Goal: Information Seeking & Learning: Learn about a topic

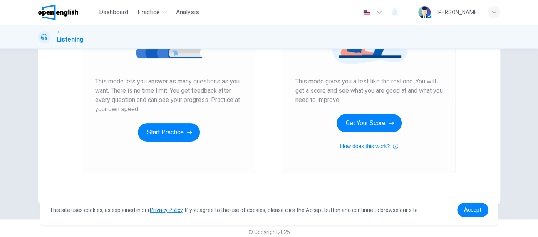
scroll to position [135, 0]
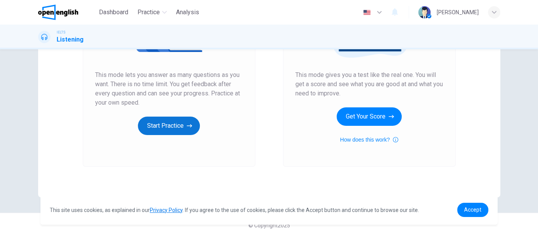
click at [167, 128] on button "Start Practice" at bounding box center [169, 126] width 62 height 18
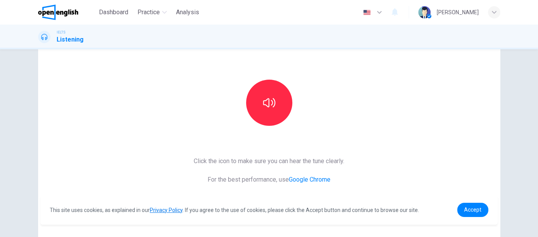
scroll to position [57, 0]
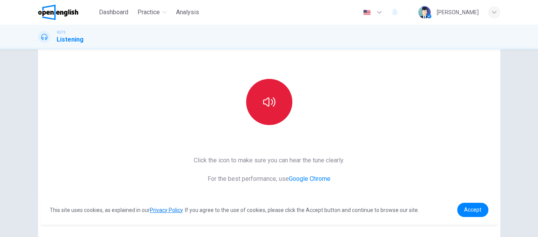
click at [269, 99] on icon "button" at bounding box center [269, 101] width 12 height 9
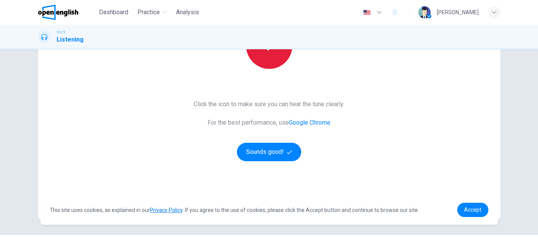
scroll to position [120, 0]
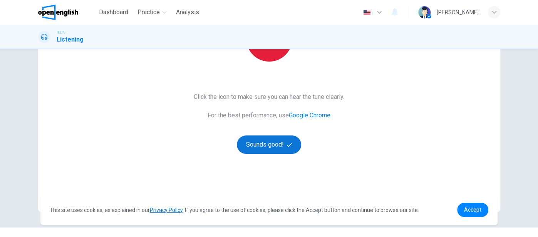
click at [276, 142] on button "Sounds good!" at bounding box center [269, 145] width 65 height 18
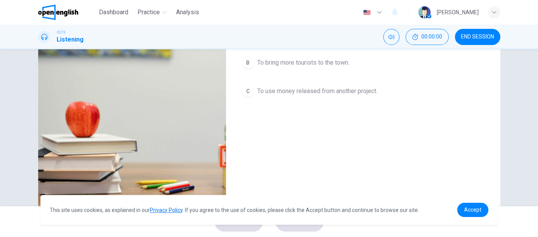
click at [46, 18] on icon "button" at bounding box center [47, 15] width 6 height 6
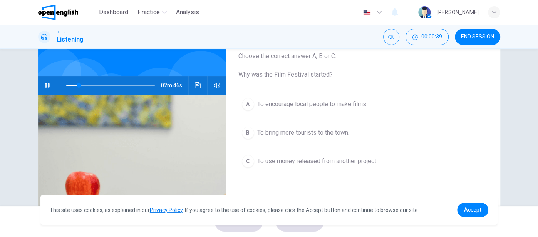
scroll to position [52, 0]
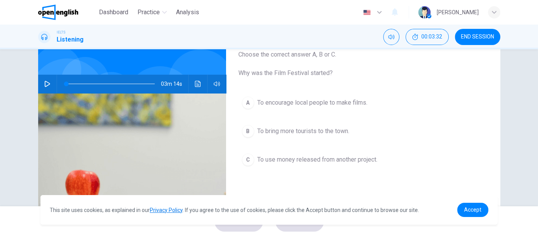
click at [46, 84] on icon "button" at bounding box center [47, 84] width 6 height 6
click at [196, 84] on icon "Click to see the audio transcription" at bounding box center [198, 84] width 6 height 6
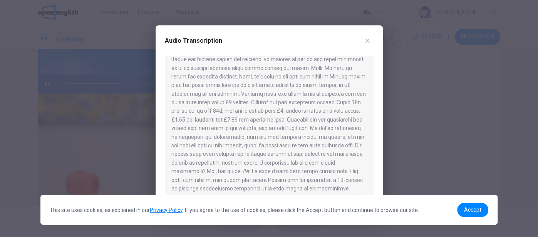
scroll to position [0, 0]
click at [370, 42] on icon "button" at bounding box center [367, 41] width 6 height 6
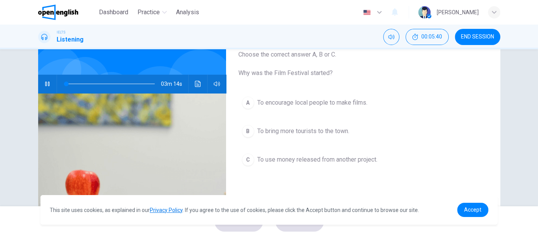
click at [198, 86] on icon "Click to see the audio transcription" at bounding box center [198, 84] width 6 height 6
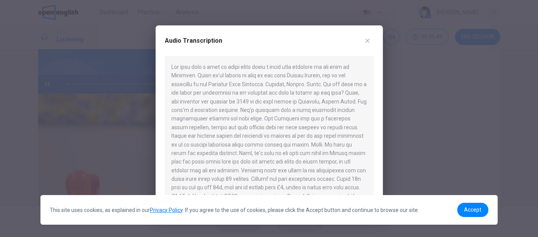
click at [369, 39] on icon "button" at bounding box center [367, 41] width 6 height 6
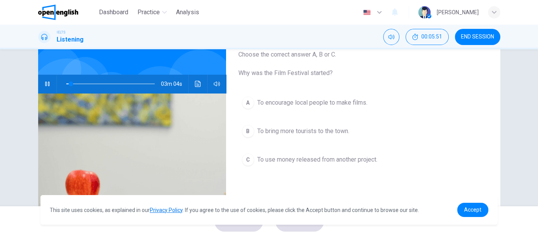
click at [274, 132] on span "To bring more tourists to the town." at bounding box center [303, 131] width 92 height 9
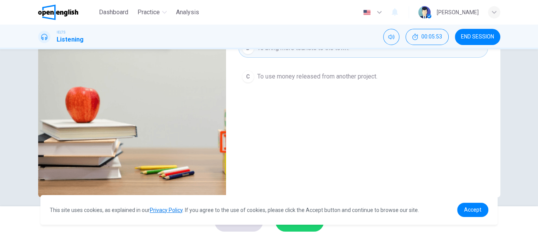
scroll to position [141, 0]
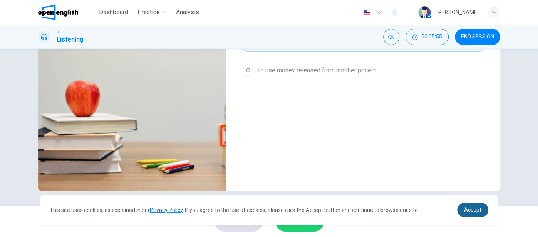
click at [477, 214] on link "Accept" at bounding box center [472, 210] width 31 height 14
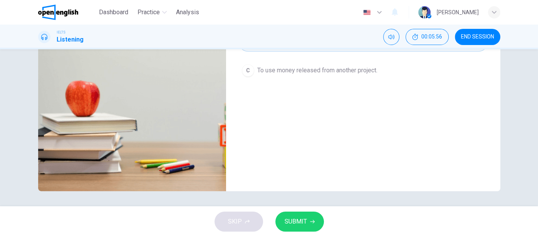
click at [300, 225] on span "SUBMIT" at bounding box center [296, 221] width 22 height 11
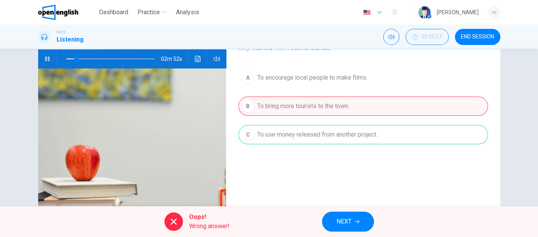
scroll to position [74, 0]
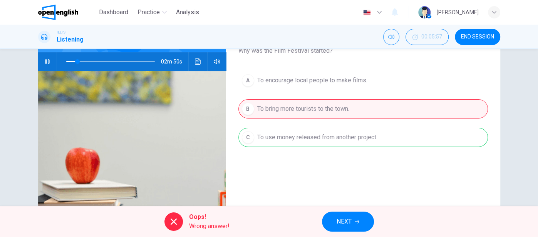
click at [352, 138] on div "A To encourage local people to make films. B To bring more tourists to the town…" at bounding box center [363, 117] width 250 height 92
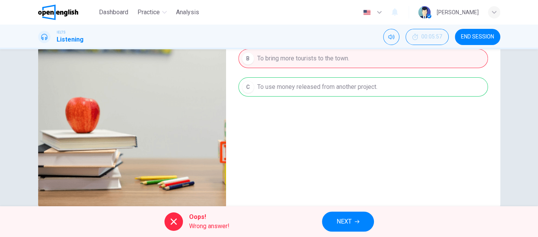
scroll to position [131, 0]
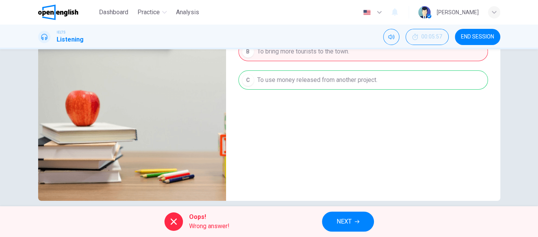
click at [353, 223] on button "NEXT" at bounding box center [348, 222] width 52 height 20
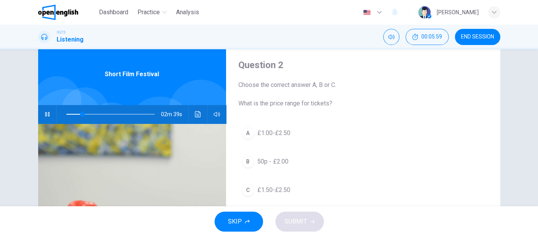
scroll to position [18, 0]
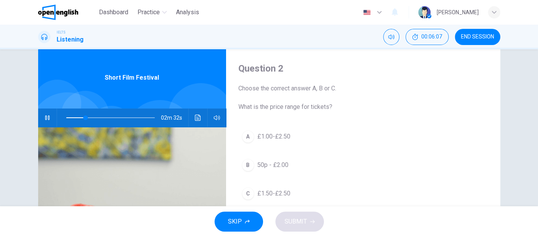
click at [198, 119] on icon "Click to see the audio transcription" at bounding box center [198, 118] width 6 height 6
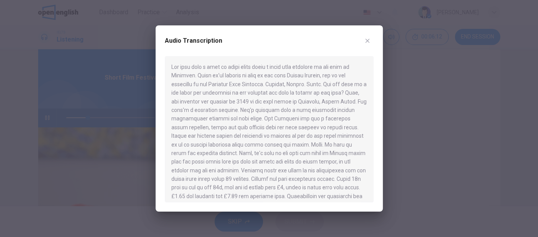
click at [366, 44] on icon "button" at bounding box center [367, 41] width 6 height 6
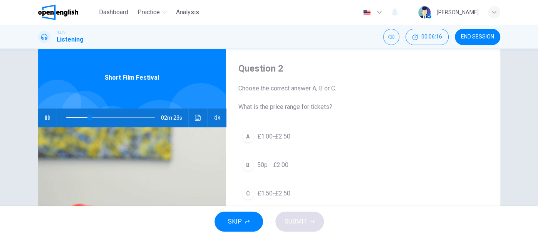
click at [199, 122] on button "Click to see the audio transcription" at bounding box center [198, 118] width 12 height 18
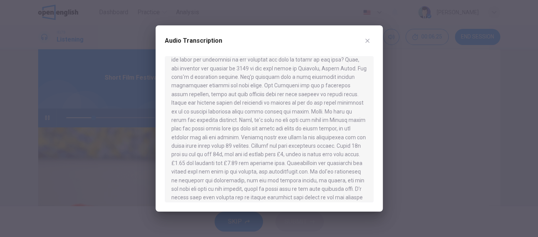
scroll to position [34, 0]
click at [371, 42] on button "button" at bounding box center [367, 41] width 12 height 12
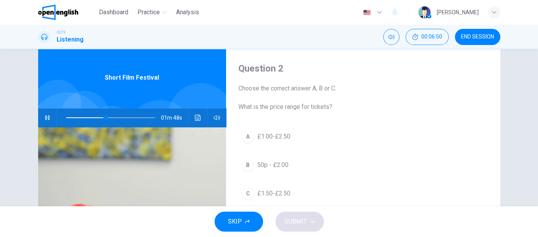
click at [44, 118] on icon "button" at bounding box center [47, 118] width 6 height 6
click at [198, 119] on icon "Click to see the audio transcription" at bounding box center [198, 118] width 6 height 6
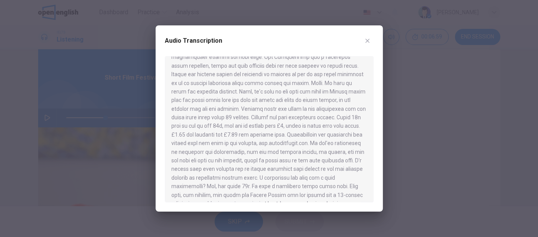
scroll to position [60, 0]
click at [370, 39] on button "button" at bounding box center [367, 41] width 12 height 12
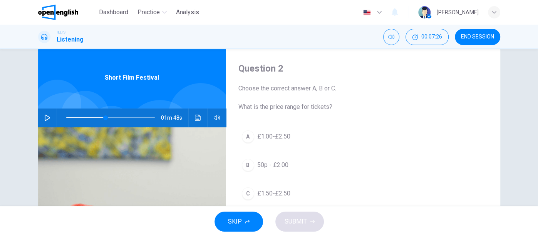
click at [195, 117] on icon "Click to see the audio transcription" at bounding box center [198, 118] width 6 height 6
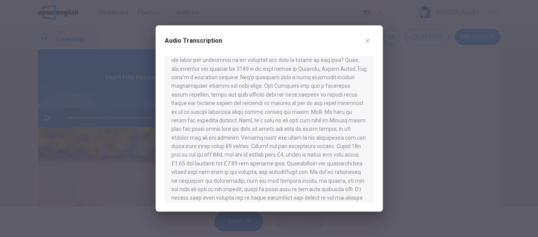
scroll to position [36, 0]
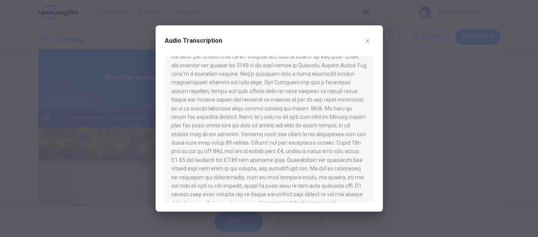
click at [367, 41] on icon "button" at bounding box center [367, 41] width 4 height 4
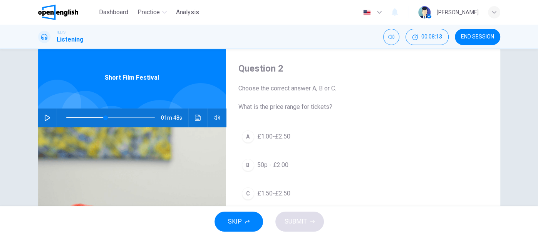
click at [197, 118] on icon "Click to see the audio transcription" at bounding box center [198, 118] width 6 height 6
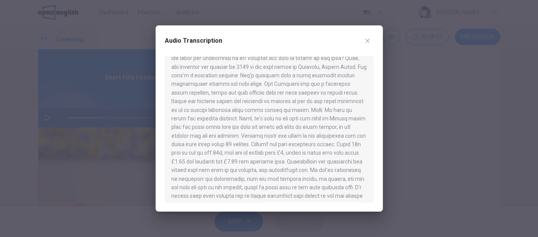
scroll to position [35, 0]
click at [368, 45] on button "button" at bounding box center [367, 41] width 12 height 12
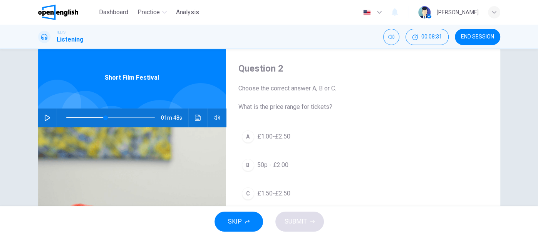
click at [283, 194] on span "£1.50-£2.50" at bounding box center [273, 193] width 33 height 9
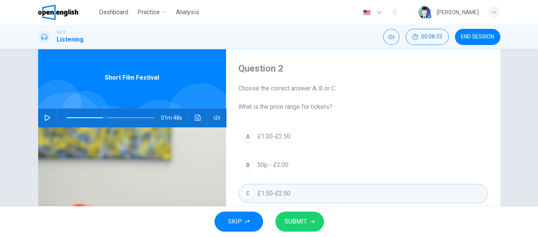
click at [302, 223] on span "SUBMIT" at bounding box center [296, 221] width 22 height 11
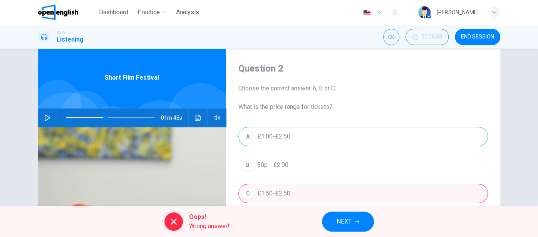
click at [348, 226] on span "NEXT" at bounding box center [344, 221] width 15 height 11
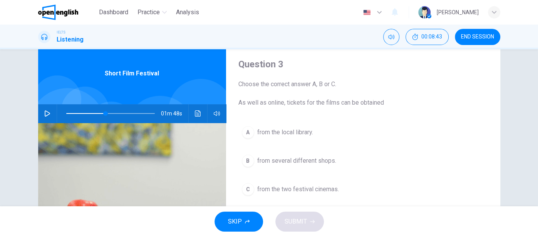
scroll to position [23, 0]
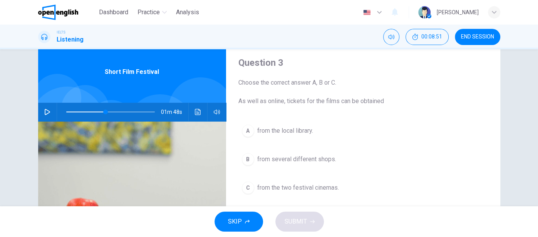
click at [196, 114] on icon "Click to see the audio transcription" at bounding box center [198, 112] width 6 height 6
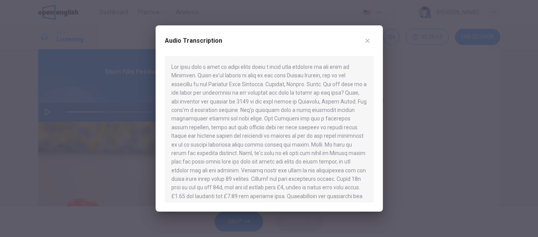
click at [367, 43] on icon "button" at bounding box center [367, 41] width 6 height 6
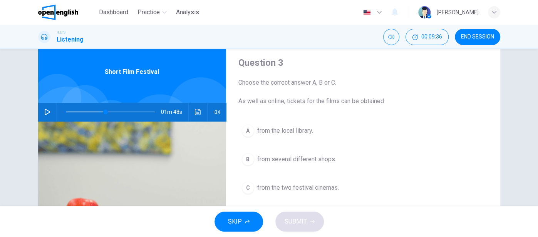
click at [198, 114] on icon "Click to see the audio transcription" at bounding box center [198, 112] width 6 height 6
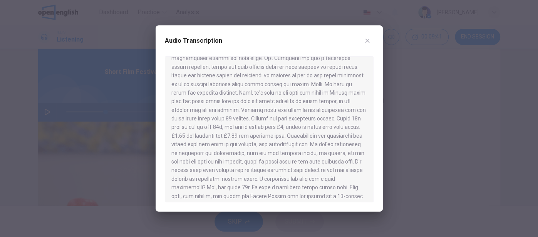
scroll to position [61, 0]
click at [369, 42] on icon "button" at bounding box center [367, 41] width 4 height 4
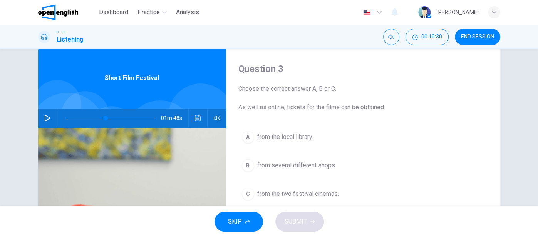
scroll to position [15, 0]
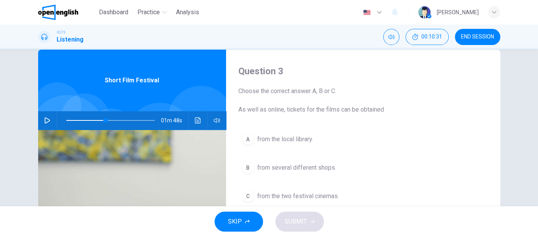
click at [269, 135] on span "from the local library." at bounding box center [285, 139] width 56 height 9
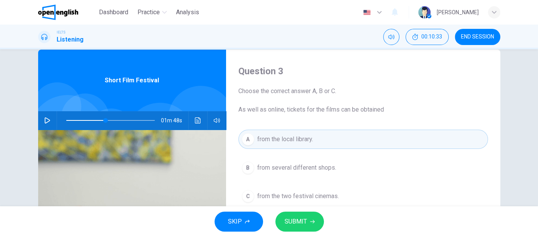
click at [302, 226] on span "SUBMIT" at bounding box center [296, 221] width 22 height 11
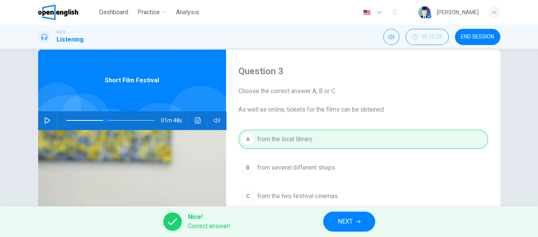
click at [352, 223] on span "NEXT" at bounding box center [345, 221] width 15 height 11
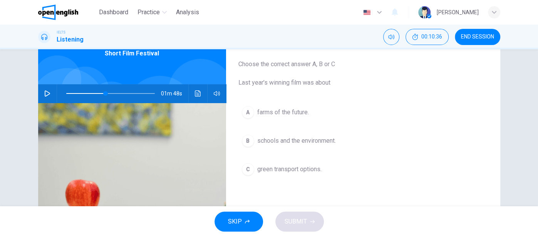
scroll to position [44, 0]
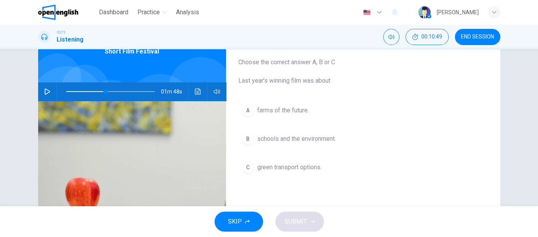
click at [198, 93] on icon "Click to see the audio transcription" at bounding box center [198, 92] width 6 height 6
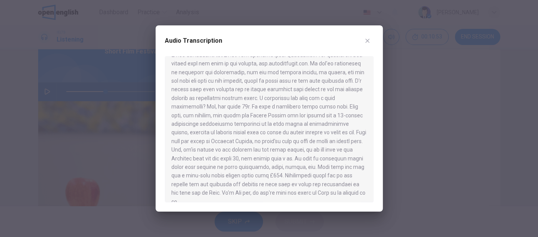
scroll to position [143, 0]
click at [367, 41] on icon "button" at bounding box center [367, 41] width 4 height 4
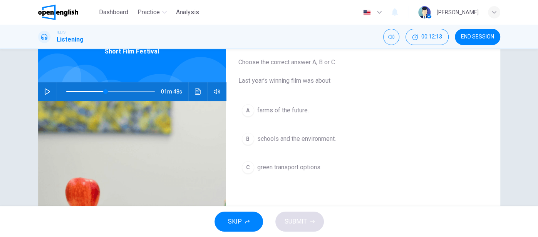
click at [311, 138] on span "schools and the environment." at bounding box center [296, 138] width 79 height 9
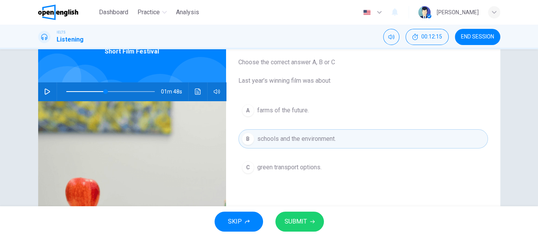
click at [300, 225] on span "SUBMIT" at bounding box center [296, 221] width 22 height 11
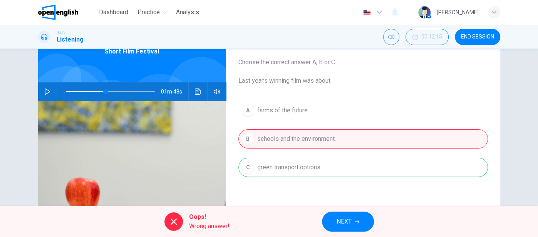
click at [351, 222] on span "NEXT" at bounding box center [344, 221] width 15 height 11
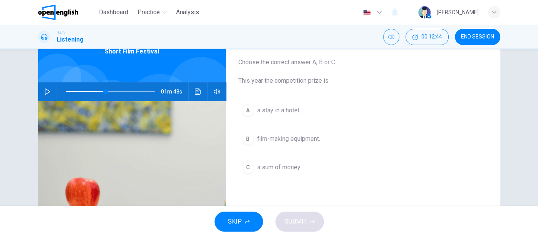
click at [196, 92] on icon "Click to see the audio transcription" at bounding box center [198, 92] width 6 height 6
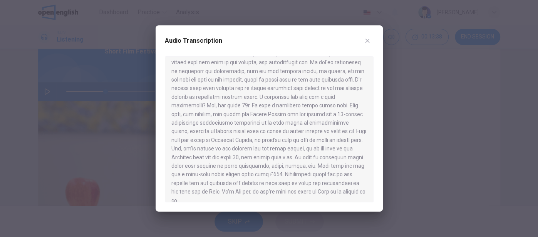
click at [367, 40] on icon "button" at bounding box center [367, 41] width 4 height 4
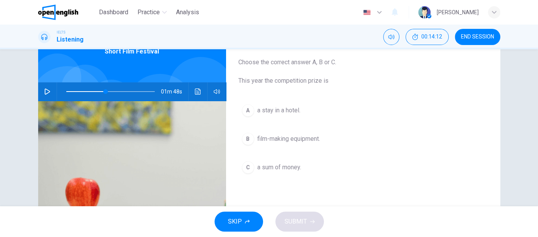
click at [194, 94] on button "Click to see the audio transcription" at bounding box center [198, 91] width 12 height 18
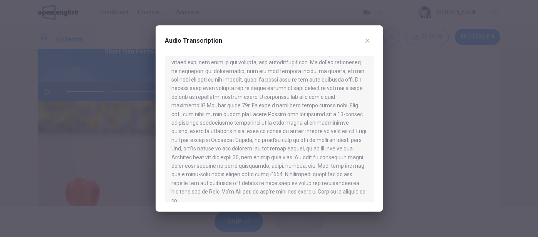
click at [369, 41] on icon "button" at bounding box center [367, 41] width 6 height 6
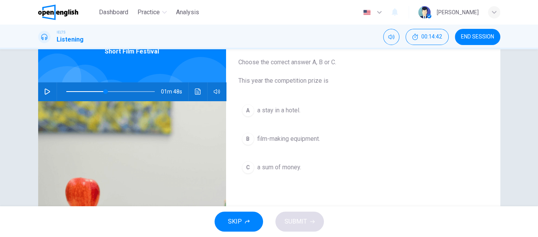
click at [283, 140] on span "film-making equipment." at bounding box center [288, 138] width 63 height 9
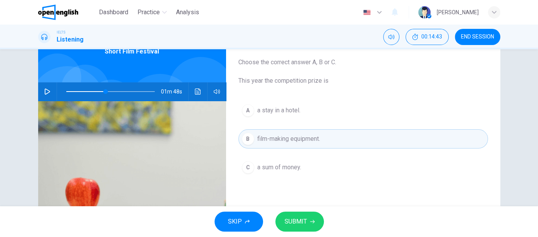
click at [305, 223] on span "SUBMIT" at bounding box center [296, 221] width 22 height 11
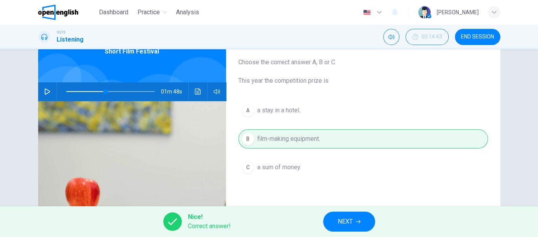
click at [353, 220] on button "NEXT" at bounding box center [349, 222] width 52 height 20
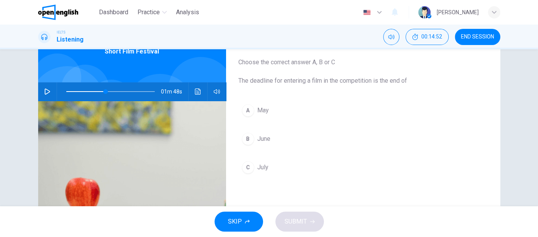
click at [198, 93] on icon "Click to see the audio transcription" at bounding box center [198, 92] width 6 height 6
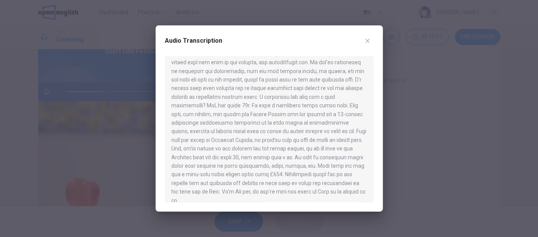
click at [367, 41] on icon "button" at bounding box center [367, 41] width 4 height 4
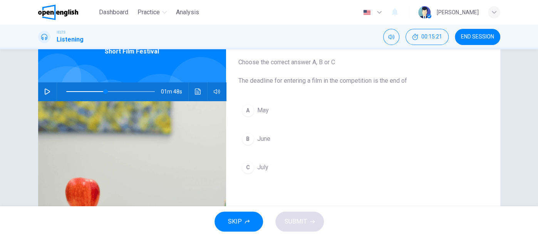
click at [196, 91] on icon "Click to see the audio transcription" at bounding box center [198, 92] width 6 height 6
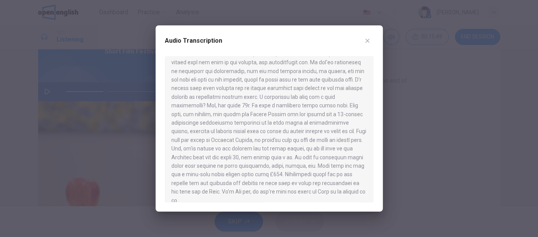
click at [364, 43] on button "button" at bounding box center [367, 41] width 12 height 12
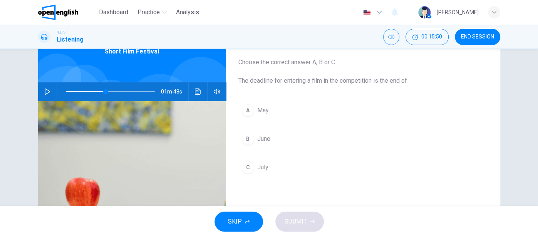
click at [267, 167] on span "July" at bounding box center [262, 167] width 11 height 9
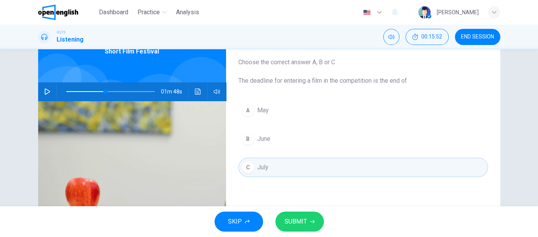
click at [306, 221] on span "SUBMIT" at bounding box center [296, 221] width 22 height 11
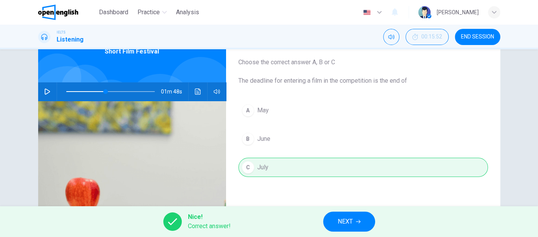
click at [348, 220] on span "NEXT" at bounding box center [345, 221] width 15 height 11
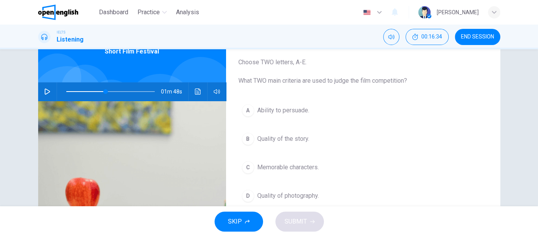
click at [305, 194] on span "Quality of photography." at bounding box center [288, 195] width 62 height 9
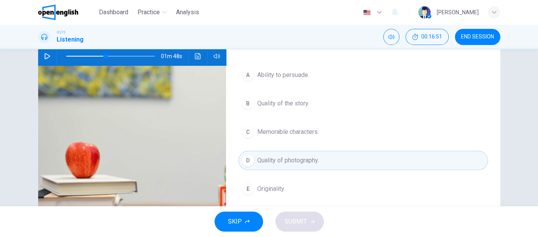
scroll to position [81, 0]
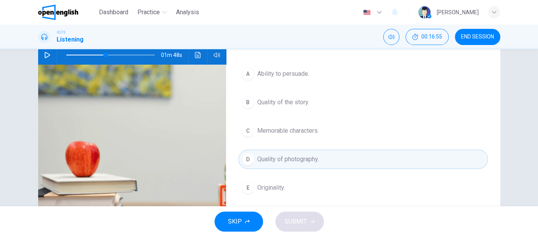
click at [280, 189] on span "Originality." at bounding box center [271, 187] width 28 height 9
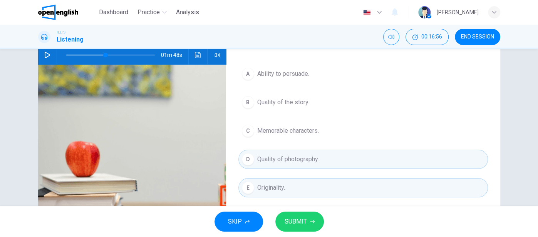
click at [304, 223] on span "SUBMIT" at bounding box center [296, 221] width 22 height 11
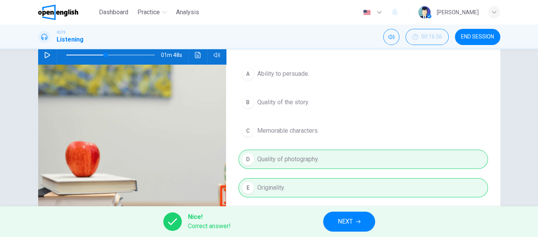
click at [352, 224] on span "NEXT" at bounding box center [345, 221] width 15 height 11
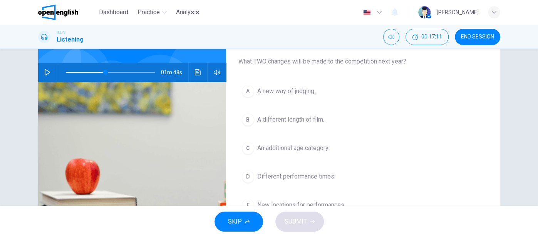
scroll to position [64, 0]
click at [312, 149] on span "An additional age category." at bounding box center [293, 147] width 72 height 9
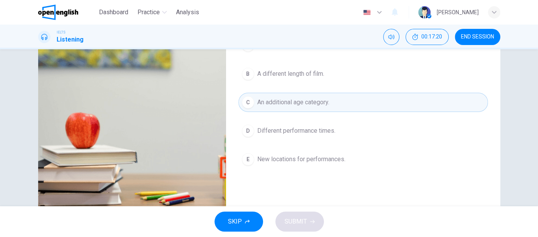
scroll to position [110, 0]
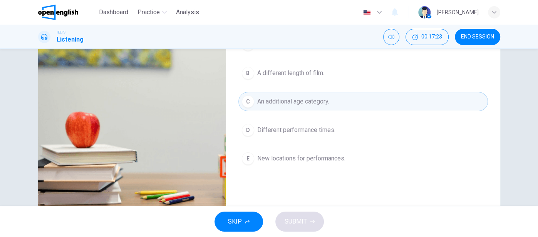
click at [333, 159] on span "New locations for performances." at bounding box center [301, 158] width 88 height 9
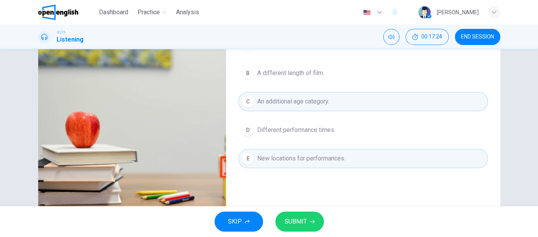
click at [305, 224] on span "SUBMIT" at bounding box center [296, 221] width 22 height 11
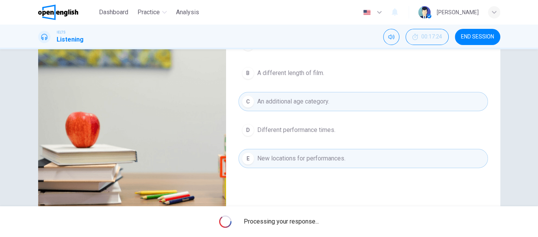
type input "**"
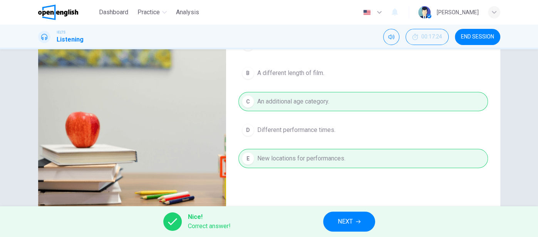
click at [351, 224] on span "NEXT" at bounding box center [345, 221] width 15 height 11
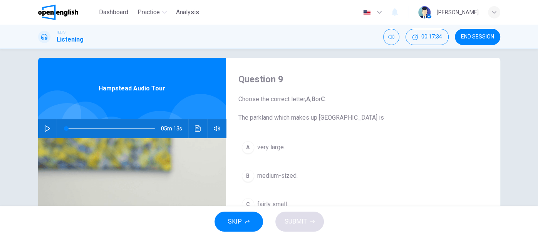
scroll to position [0, 0]
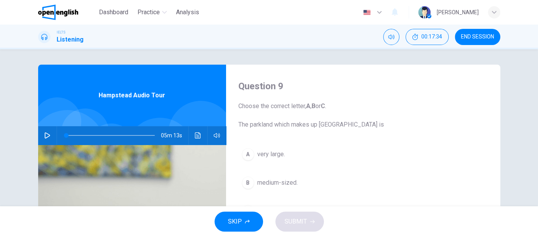
click at [47, 137] on icon "button" at bounding box center [47, 136] width 5 height 6
click at [201, 138] on button "Click to see the audio transcription" at bounding box center [198, 135] width 12 height 18
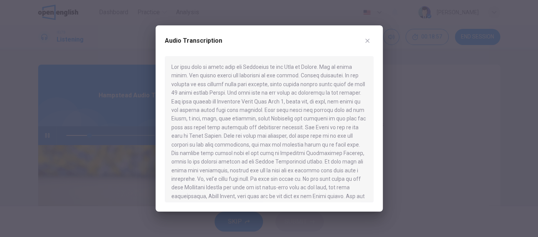
click at [368, 38] on icon "button" at bounding box center [367, 41] width 6 height 6
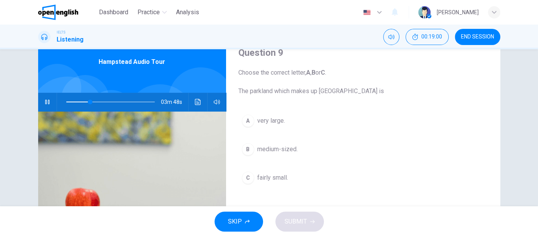
scroll to position [34, 0]
click at [197, 101] on icon "Click to see the audio transcription" at bounding box center [198, 102] width 6 height 6
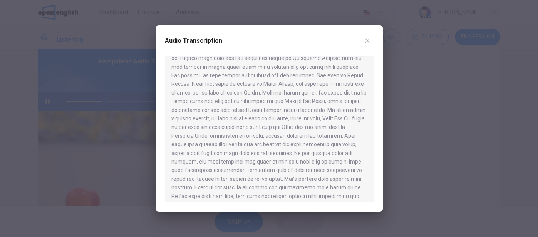
scroll to position [0, 0]
click at [366, 43] on icon "button" at bounding box center [367, 41] width 6 height 6
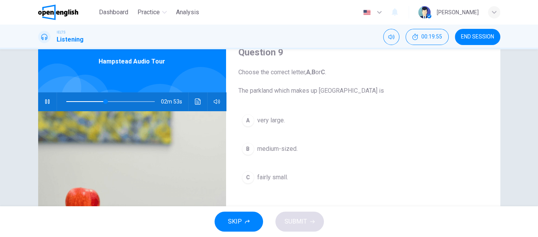
click at [45, 101] on icon "button" at bounding box center [47, 101] width 4 height 5
click at [198, 102] on icon "Click to see the audio transcription" at bounding box center [198, 102] width 6 height 6
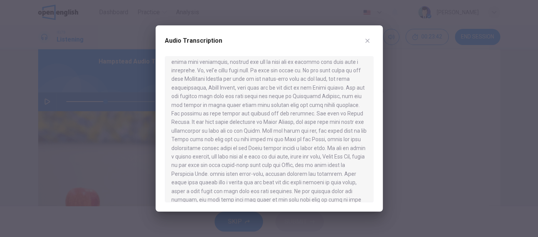
scroll to position [109, 0]
click at [373, 40] on button "button" at bounding box center [367, 41] width 12 height 12
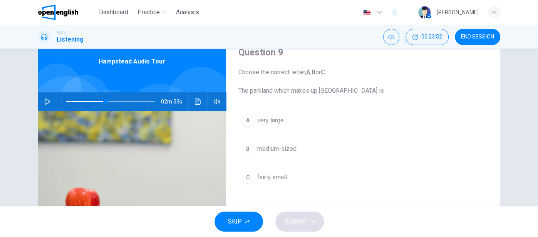
click at [275, 121] on span "very large." at bounding box center [271, 120] width 28 height 9
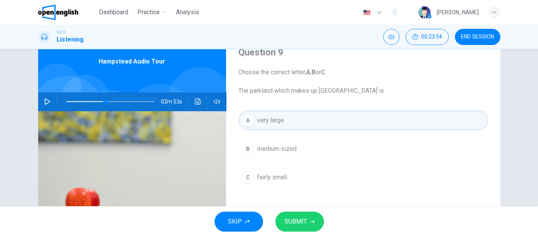
click at [305, 223] on span "SUBMIT" at bounding box center [296, 221] width 22 height 11
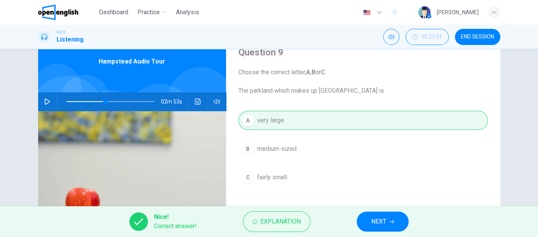
click at [385, 222] on span "NEXT" at bounding box center [378, 221] width 15 height 11
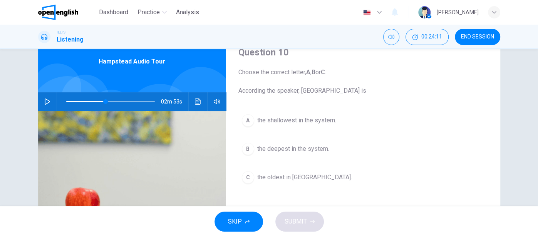
click at [312, 178] on span "the oldest in [GEOGRAPHIC_DATA]." at bounding box center [304, 177] width 95 height 9
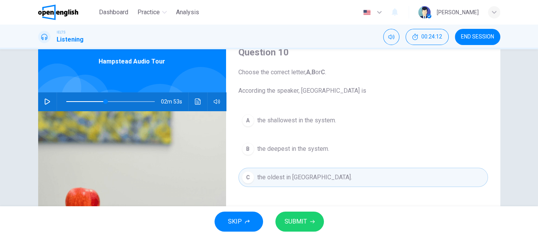
click at [304, 223] on span "SUBMIT" at bounding box center [296, 221] width 22 height 11
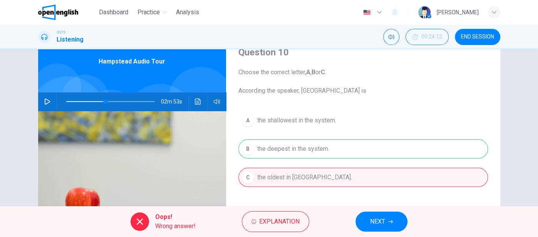
click at [383, 223] on span "NEXT" at bounding box center [377, 221] width 15 height 11
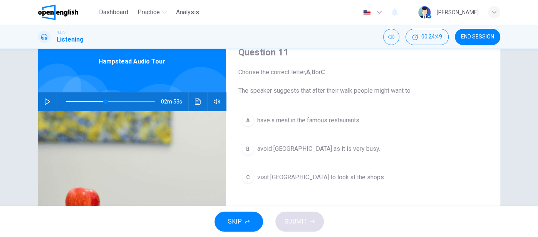
click at [360, 148] on span "avoid [GEOGRAPHIC_DATA] as it is very busy." at bounding box center [318, 148] width 123 height 9
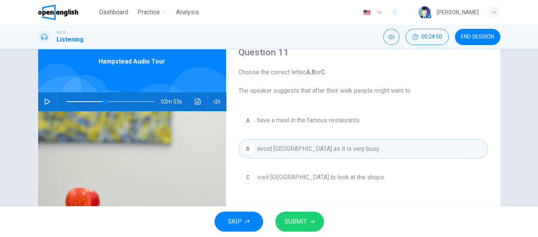
click at [306, 224] on button "SUBMIT" at bounding box center [299, 222] width 49 height 20
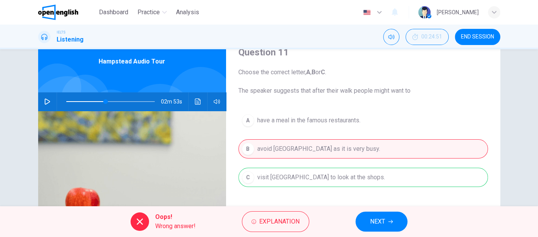
click at [370, 174] on div "A have a meal in the famous restaurants. B avoid [GEOGRAPHIC_DATA] as it is ver…" at bounding box center [363, 157] width 250 height 92
click at [286, 223] on span "Explanation" at bounding box center [279, 221] width 40 height 11
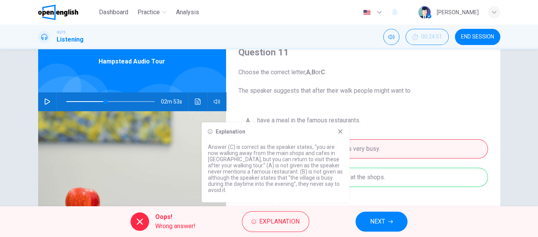
click at [341, 133] on icon at bounding box center [340, 132] width 6 height 6
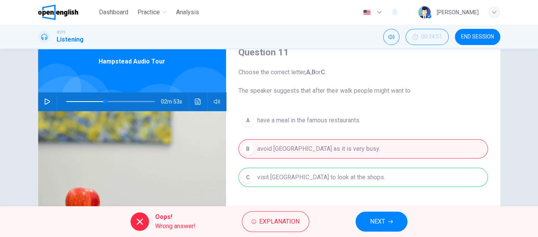
click at [386, 223] on button "NEXT" at bounding box center [382, 222] width 52 height 20
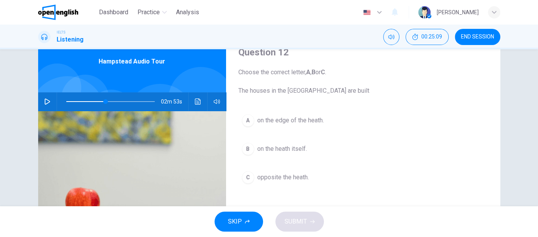
click at [196, 101] on icon "Click to see the audio transcription" at bounding box center [198, 102] width 6 height 6
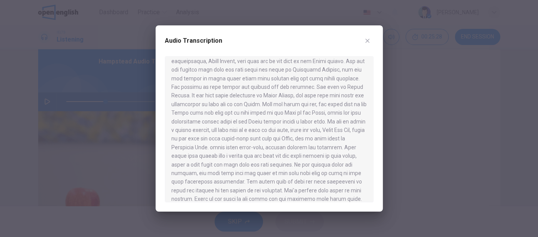
scroll to position [136, 0]
click at [366, 42] on icon "button" at bounding box center [367, 41] width 4 height 4
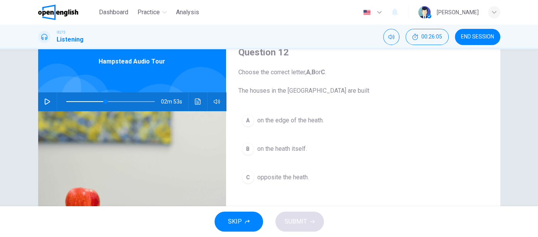
click at [196, 102] on icon "Click to see the audio transcription" at bounding box center [198, 102] width 6 height 6
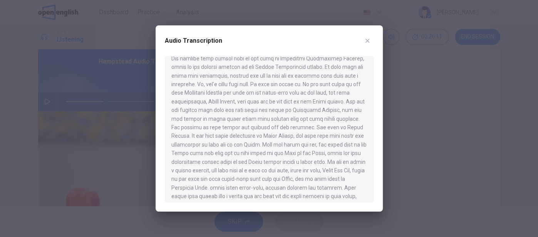
scroll to position [95, 0]
click at [370, 44] on icon "button" at bounding box center [367, 41] width 6 height 6
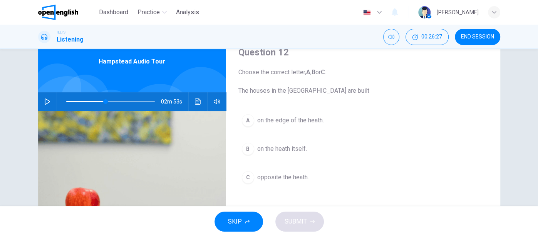
click at [196, 100] on icon "Click to see the audio transcription" at bounding box center [198, 102] width 6 height 6
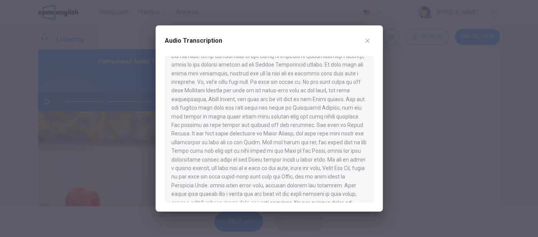
scroll to position [98, 0]
click at [369, 44] on button "button" at bounding box center [367, 41] width 12 height 12
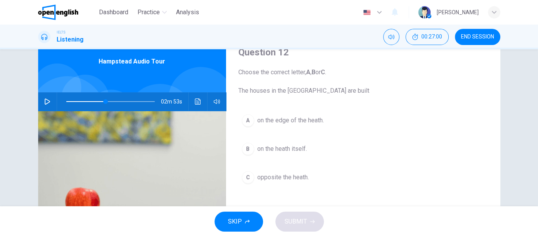
click at [302, 148] on span "on the heath itself." at bounding box center [282, 148] width 50 height 9
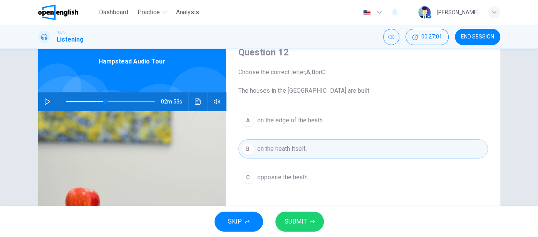
click at [304, 225] on span "SUBMIT" at bounding box center [296, 221] width 22 height 11
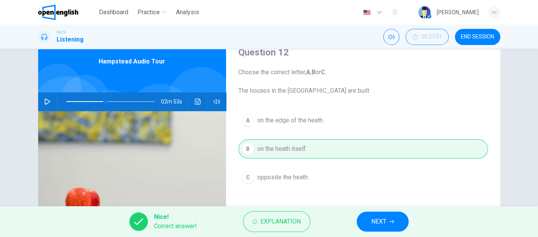
click at [385, 223] on span "NEXT" at bounding box center [378, 221] width 15 height 11
type input "**"
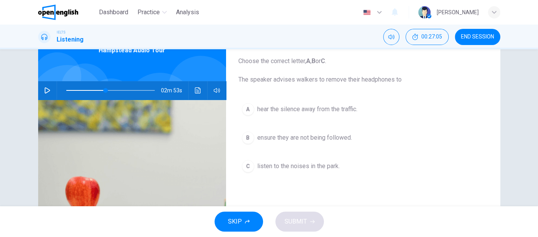
scroll to position [45, 0]
click at [480, 41] on button "END SESSION" at bounding box center [477, 37] width 45 height 16
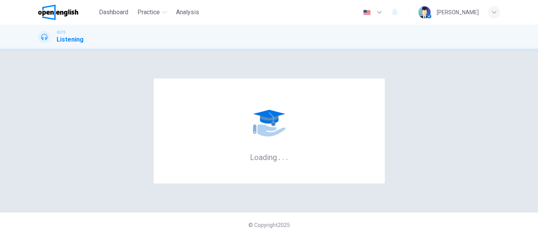
scroll to position [0, 0]
